Goal: Information Seeking & Learning: Learn about a topic

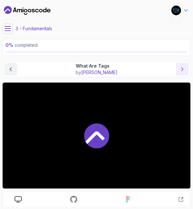
click at [181, 68] on icon "next content" at bounding box center [182, 69] width 6 height 6
click at [6, 29] on icon at bounding box center [8, 28] width 6 height 6
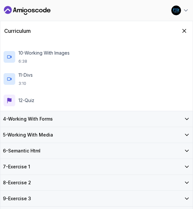
scroll to position [240, 0]
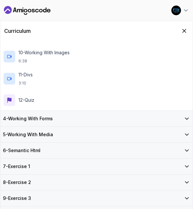
click at [59, 116] on div "4 - Working With Forms" at bounding box center [96, 118] width 187 height 6
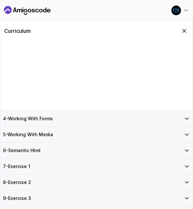
scroll to position [0, 0]
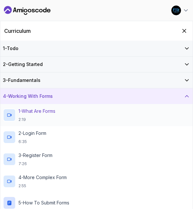
click at [44, 110] on p "1 - What Are Forms" at bounding box center [36, 111] width 37 height 6
